Goal: Information Seeking & Learning: Understand process/instructions

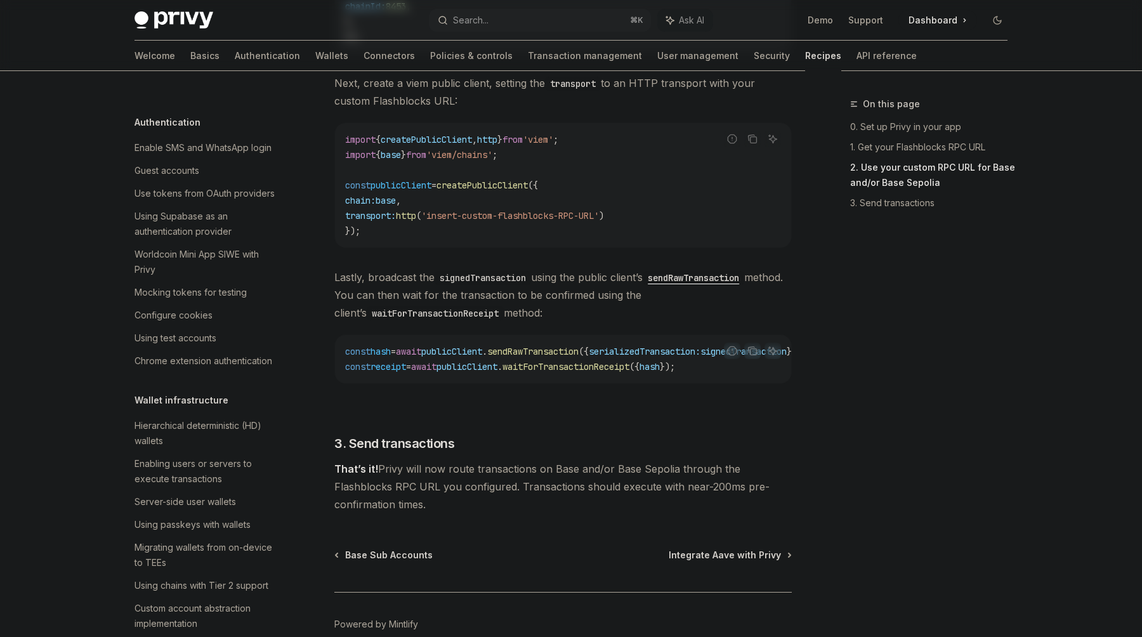
scroll to position [4, 0]
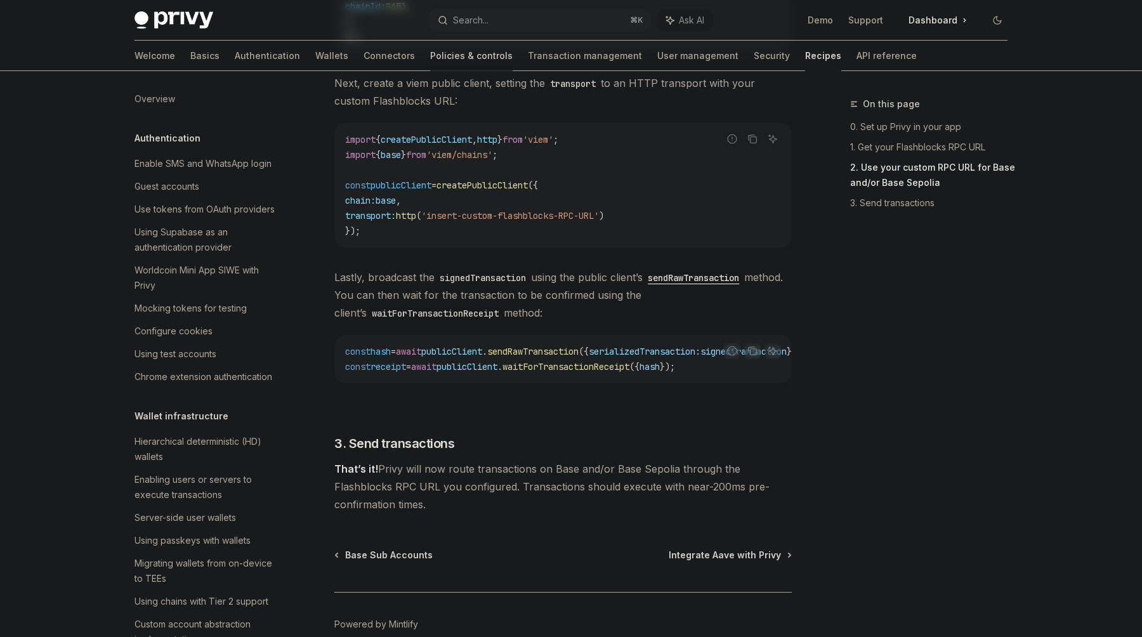
click at [430, 60] on link "Policies & controls" at bounding box center [471, 56] width 83 height 30
type textarea "*"
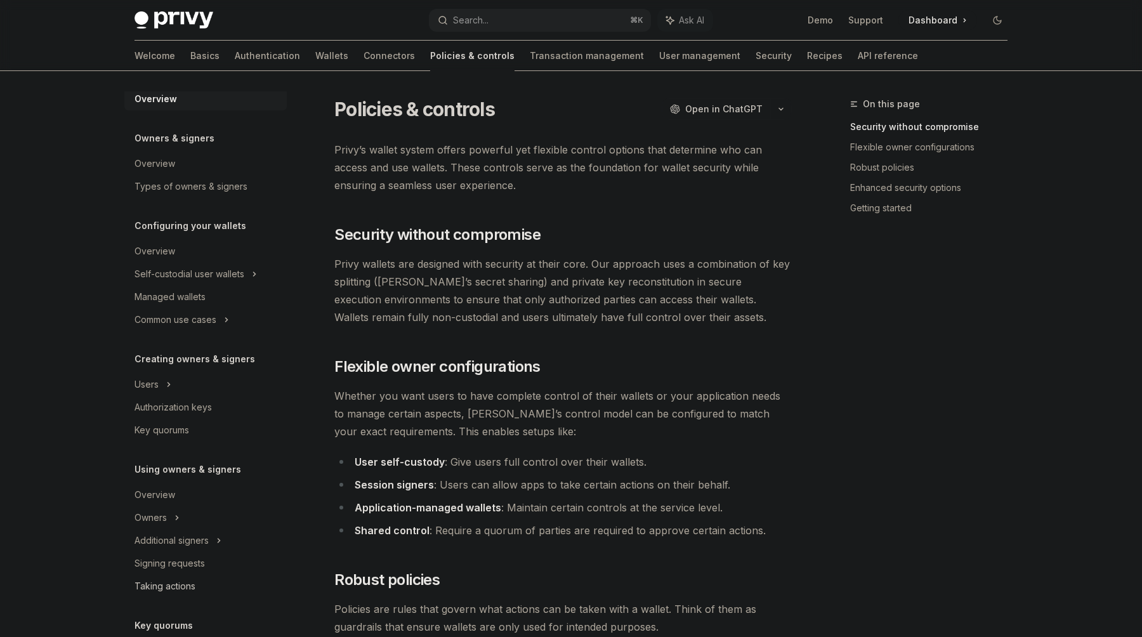
click at [185, 588] on div "Taking actions" at bounding box center [165, 586] width 61 height 15
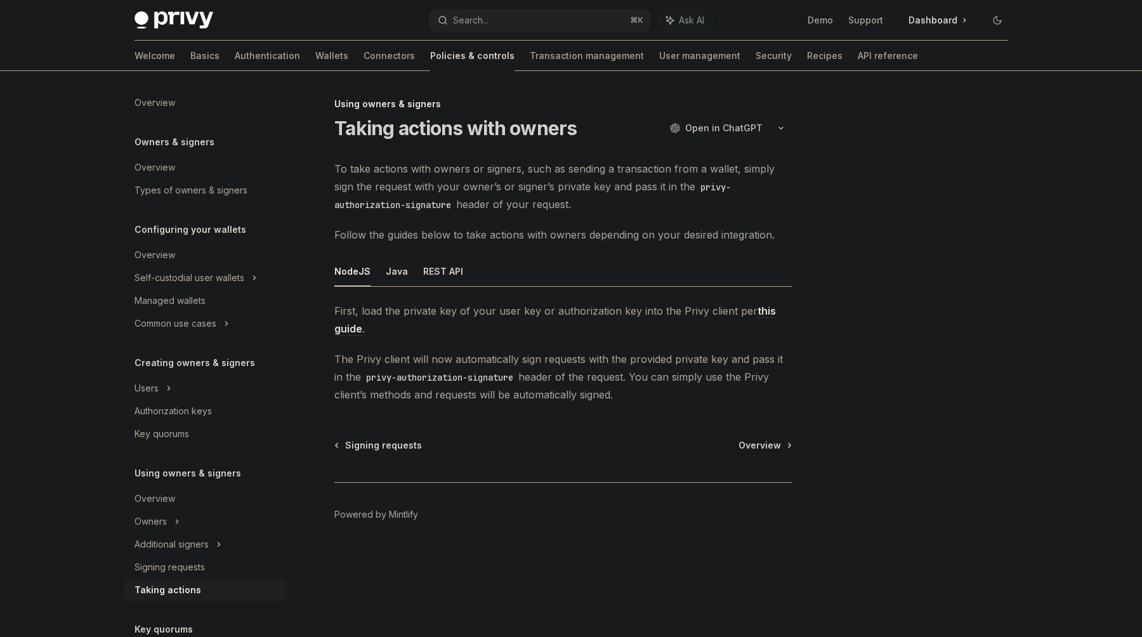
click at [758, 312] on link "this guide" at bounding box center [555, 320] width 442 height 31
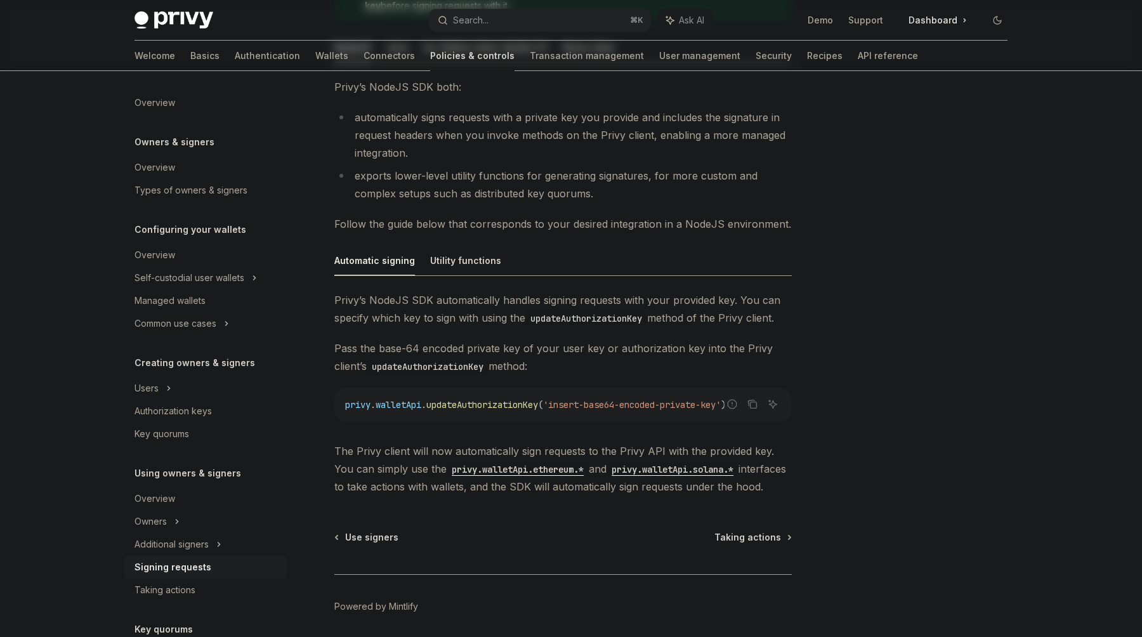
scroll to position [279, 0]
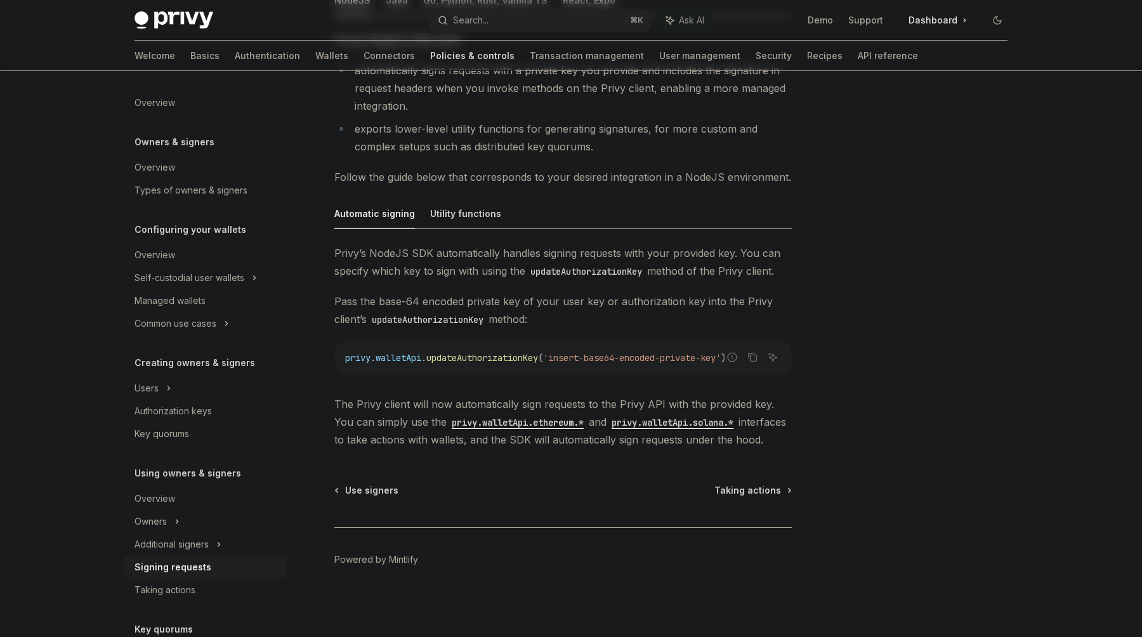
click at [546, 420] on code "privy.walletApi.ethereum.*" at bounding box center [518, 423] width 142 height 14
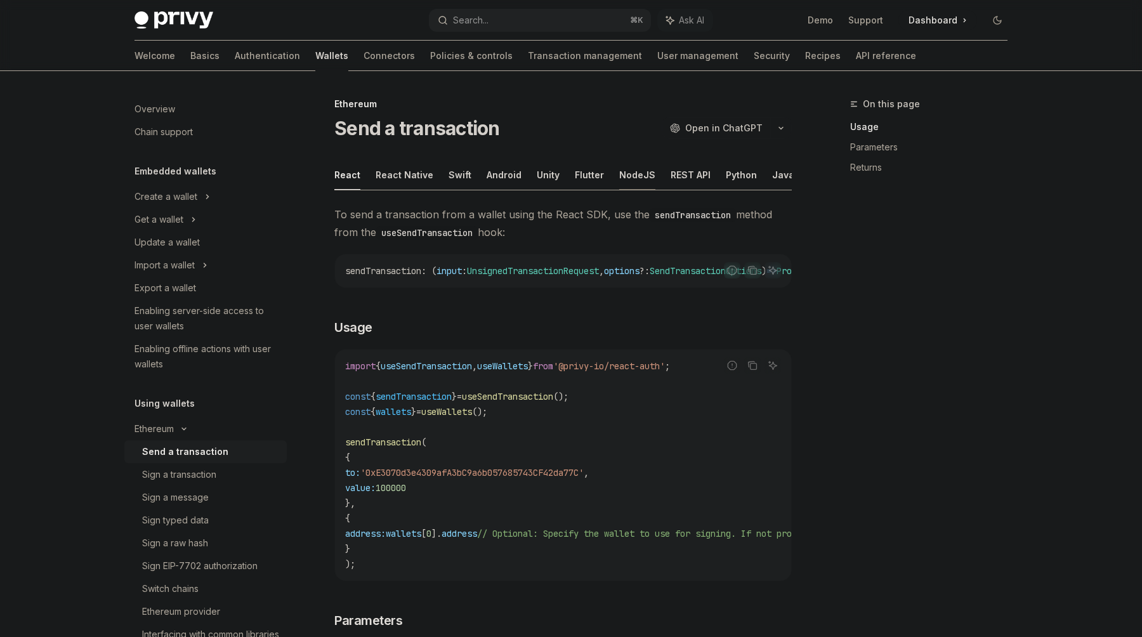
click at [626, 171] on button "NodeJS" at bounding box center [637, 175] width 36 height 30
type textarea "*"
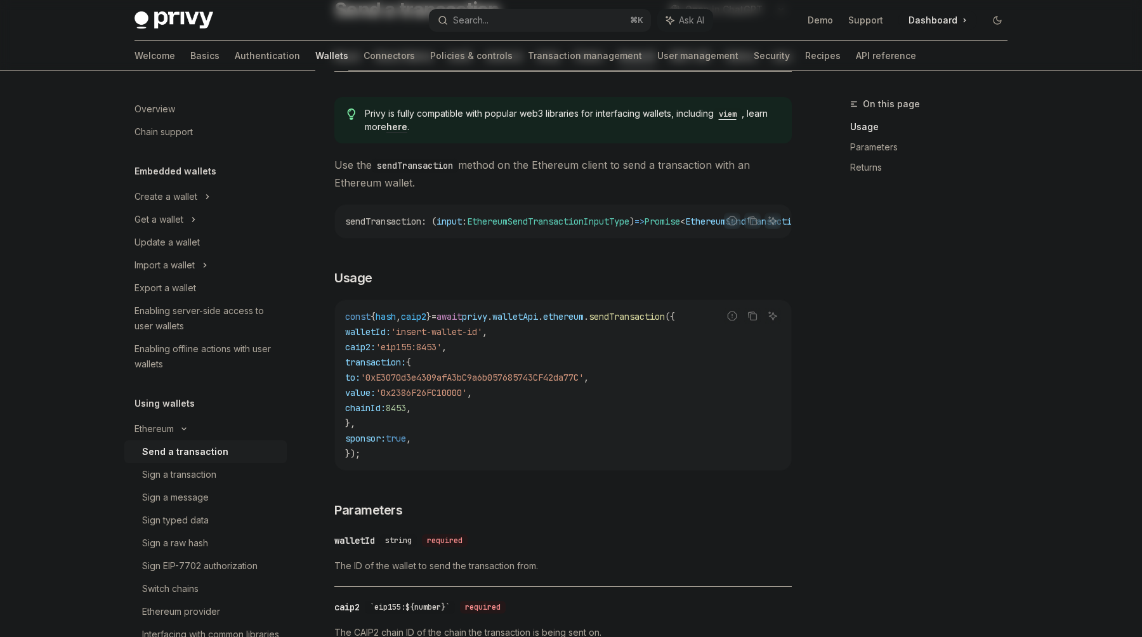
scroll to position [117, 0]
click at [500, 22] on button "Search... ⌘ K" at bounding box center [540, 20] width 222 height 23
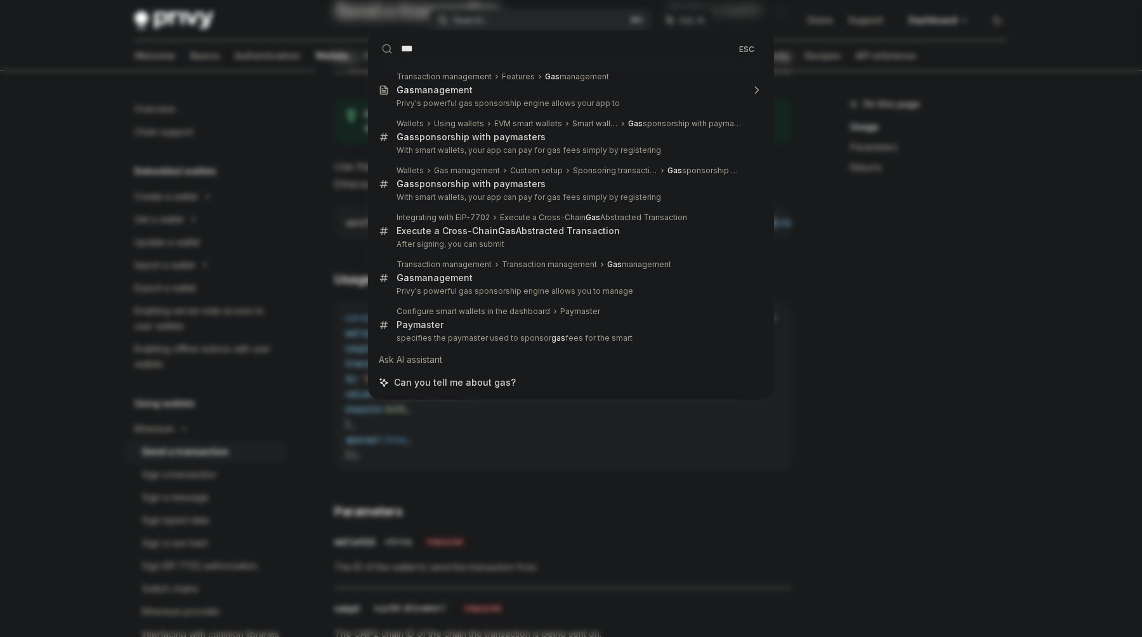
type input "***"
type textarea "*"
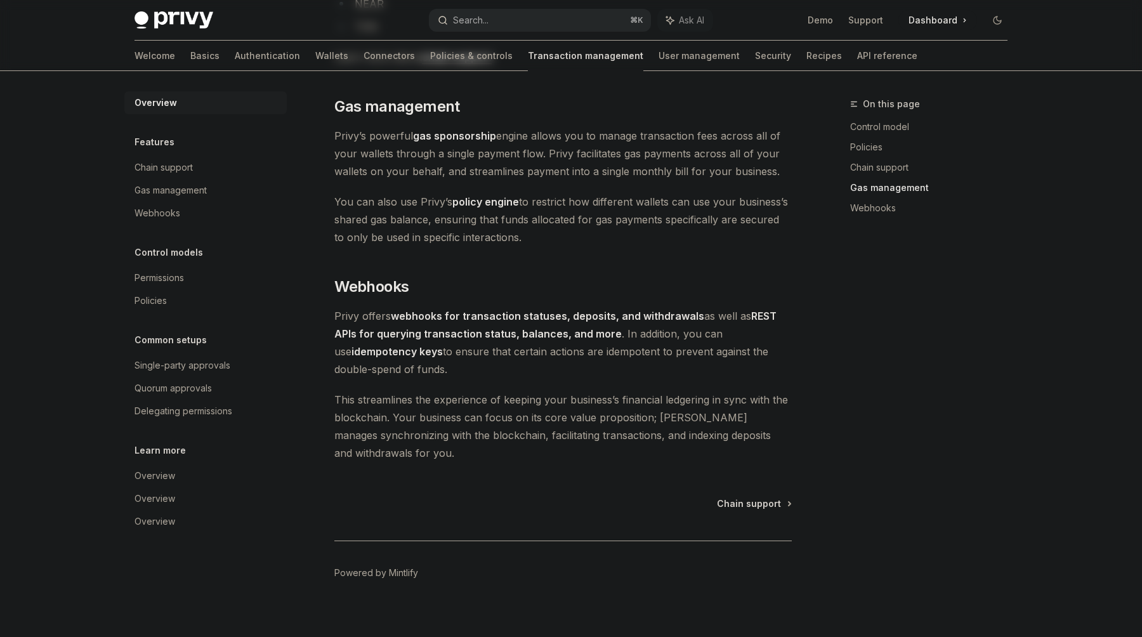
click at [465, 26] on div "Search..." at bounding box center [471, 20] width 36 height 15
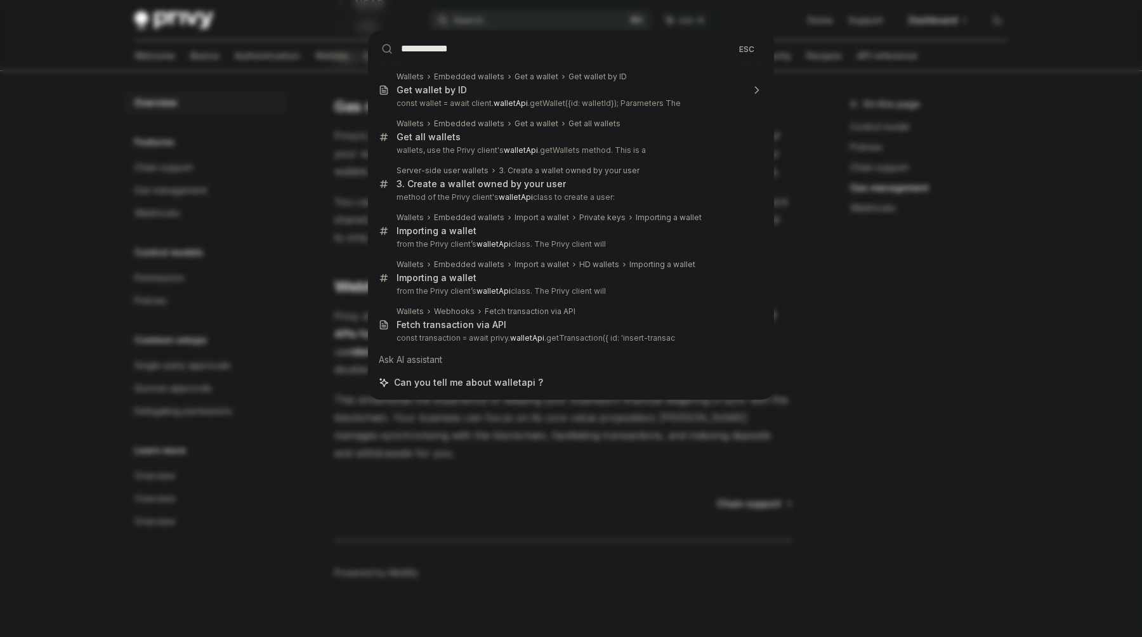
type input "**********"
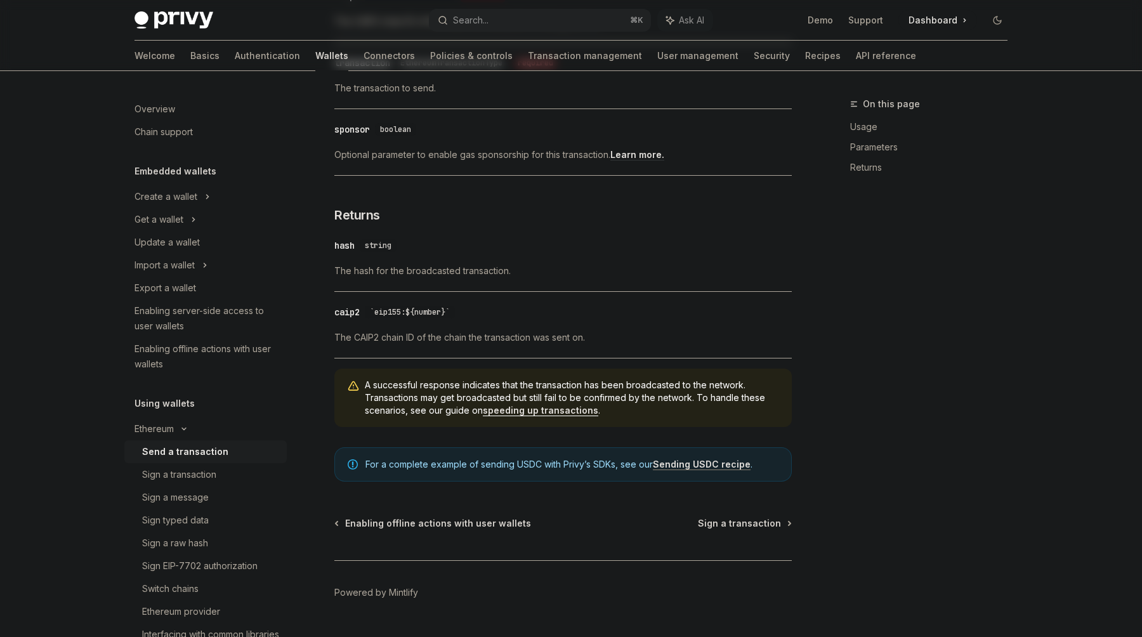
scroll to position [767, 0]
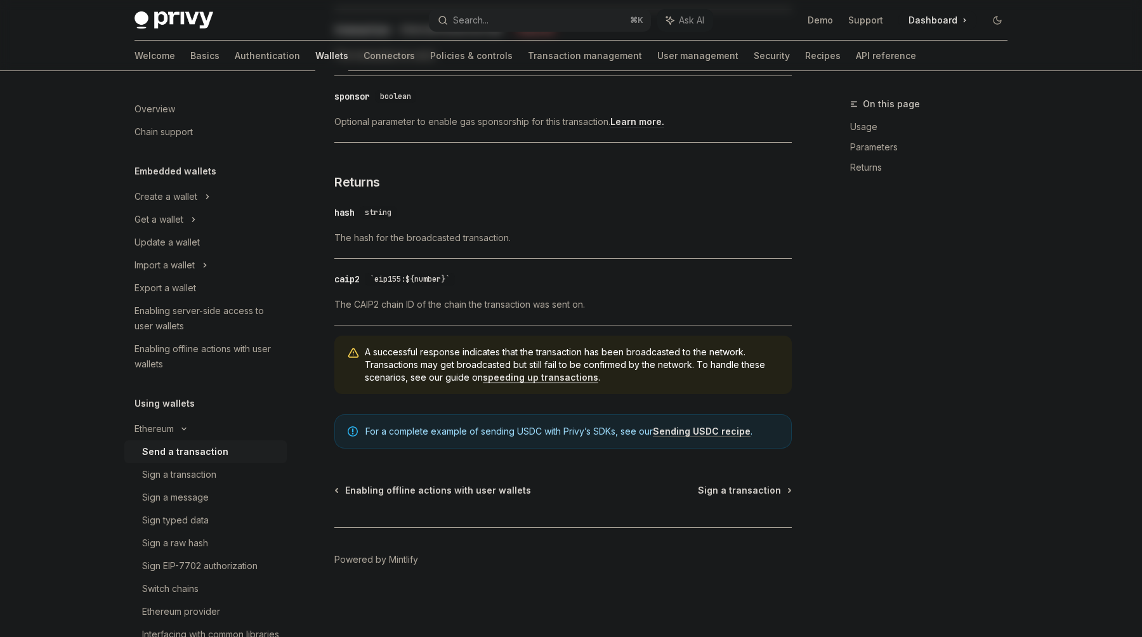
click at [527, 382] on link "speeding up transactions" at bounding box center [541, 377] width 116 height 11
type textarea "*"
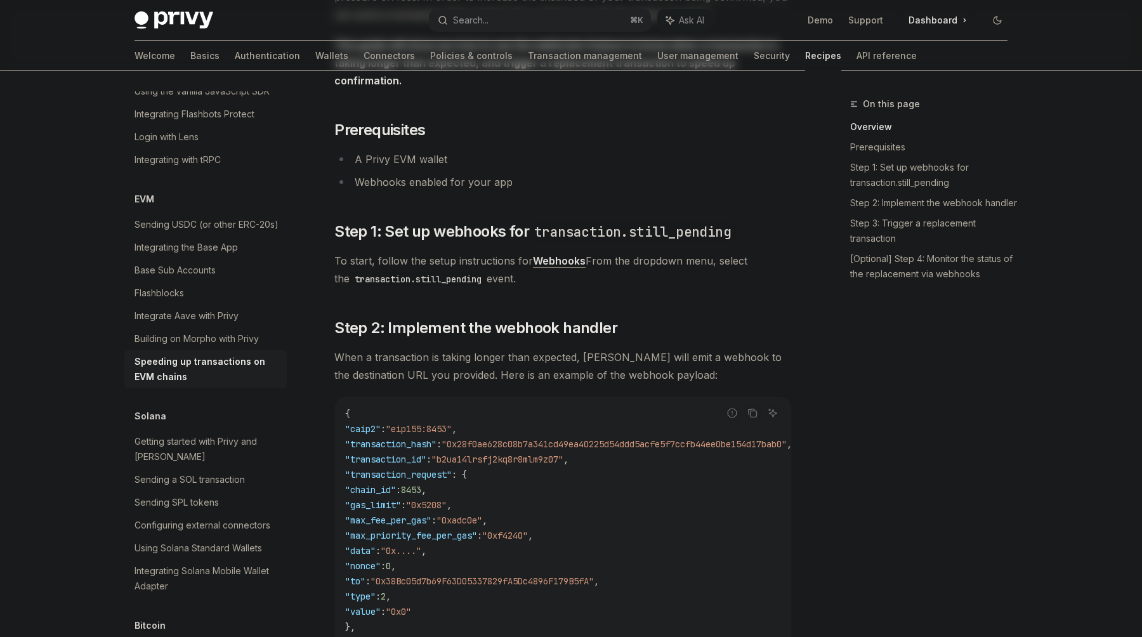
scroll to position [351, 0]
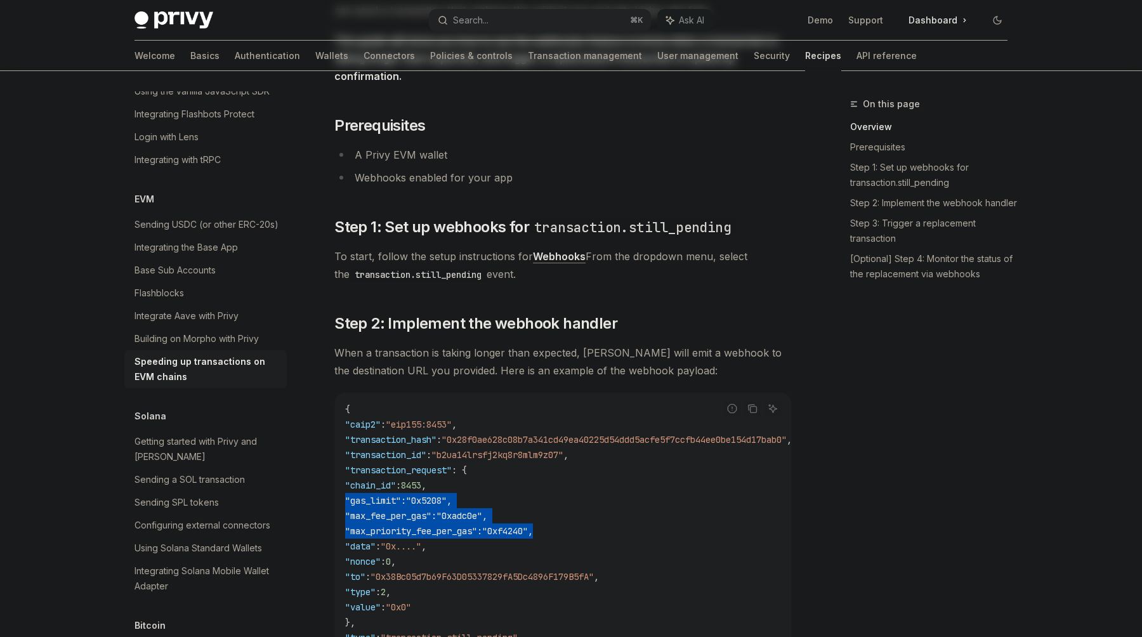
drag, startPoint x: 570, startPoint y: 514, endPoint x: 322, endPoint y: 476, distance: 251.0
copy code ""gas_limit" : "0x5208" , "max_fee_per_gas" : "0xadc0e" , "max_priority_fee_per_…"
